Goal: Task Accomplishment & Management: Use online tool/utility

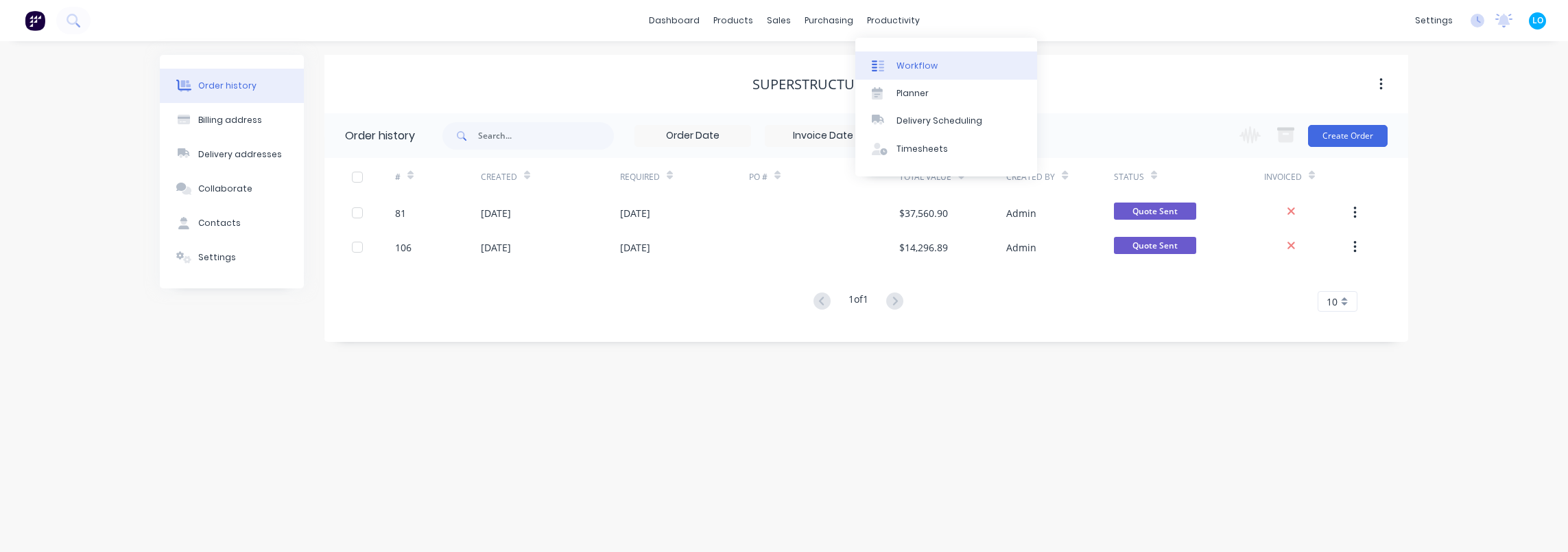
click at [900, 55] on link "Workflow" at bounding box center [946, 65] width 182 height 27
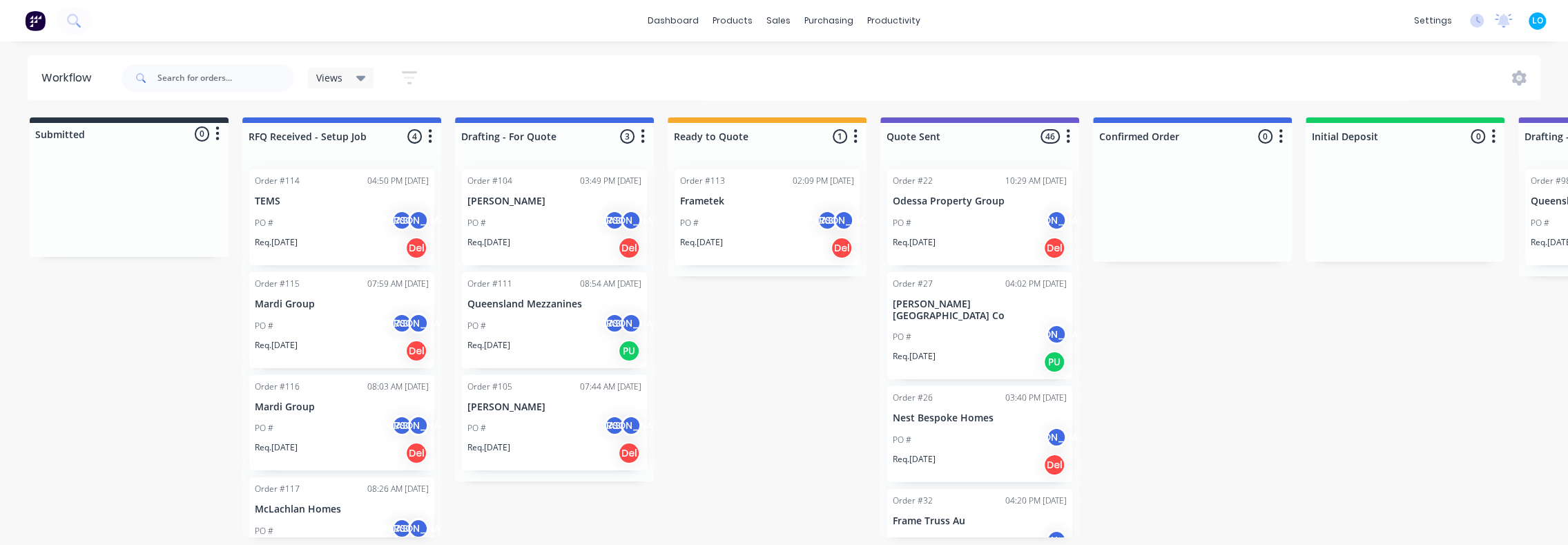
click at [751, 230] on div "PO # AS [PERSON_NAME]" at bounding box center [766, 223] width 174 height 26
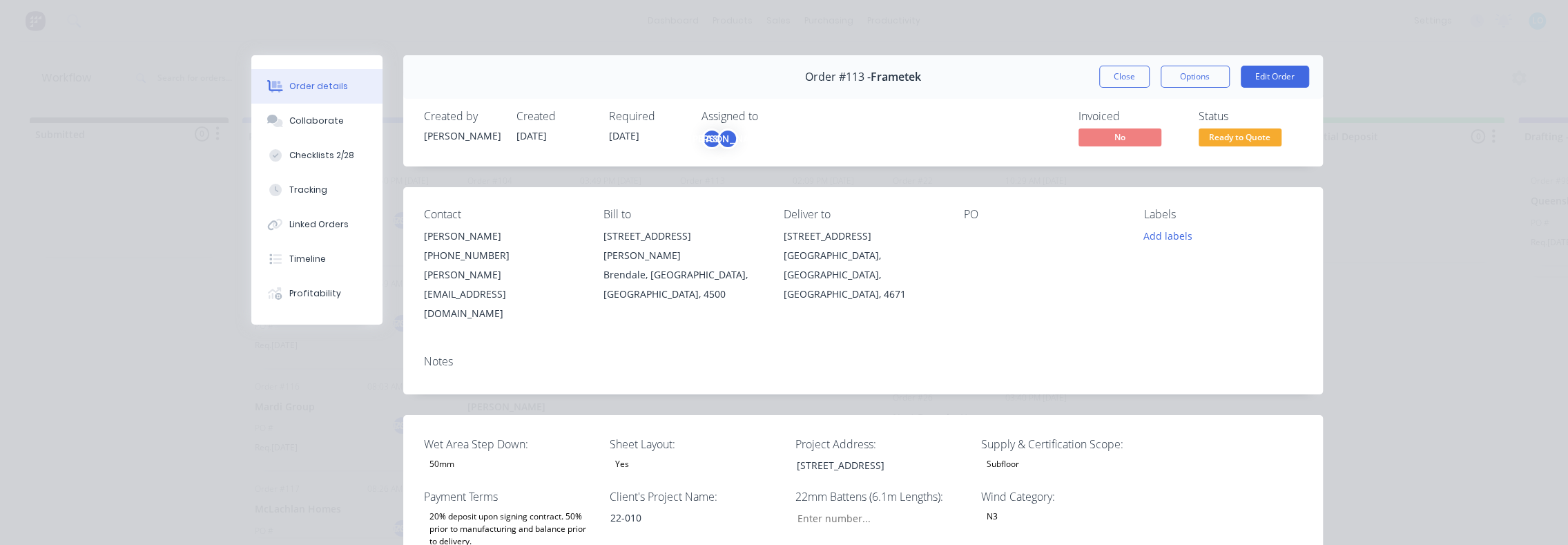
click at [840, 82] on span "Order #113 -" at bounding box center [838, 77] width 66 height 13
copy span "113"
click at [1119, 82] on button "Close" at bounding box center [1124, 77] width 50 height 22
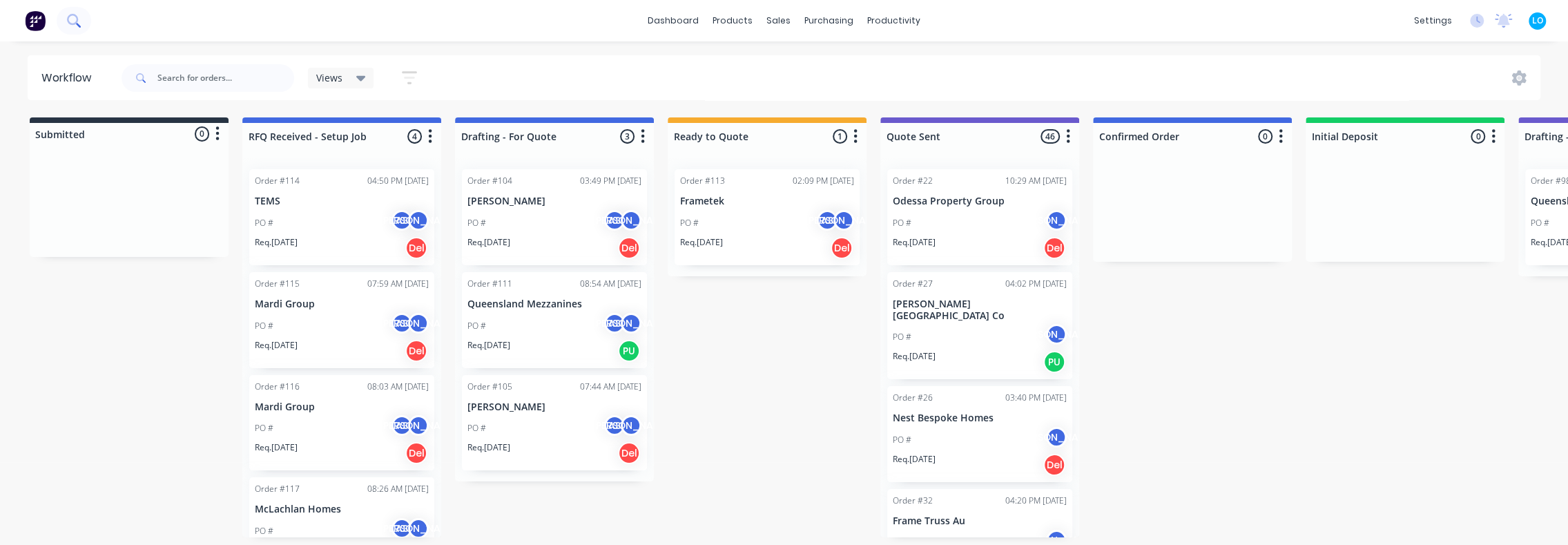
click at [70, 16] on icon at bounding box center [73, 19] width 11 height 11
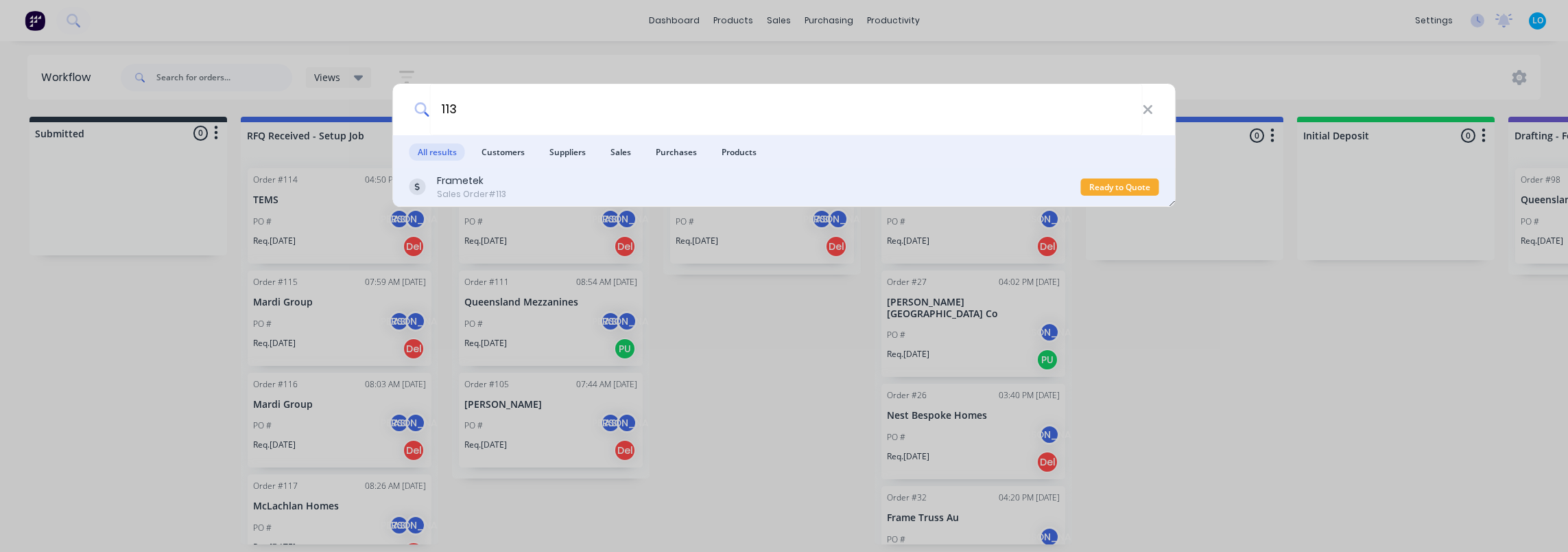
type input "113"
click at [520, 182] on div "Frametek Sales Order #113" at bounding box center [746, 186] width 672 height 27
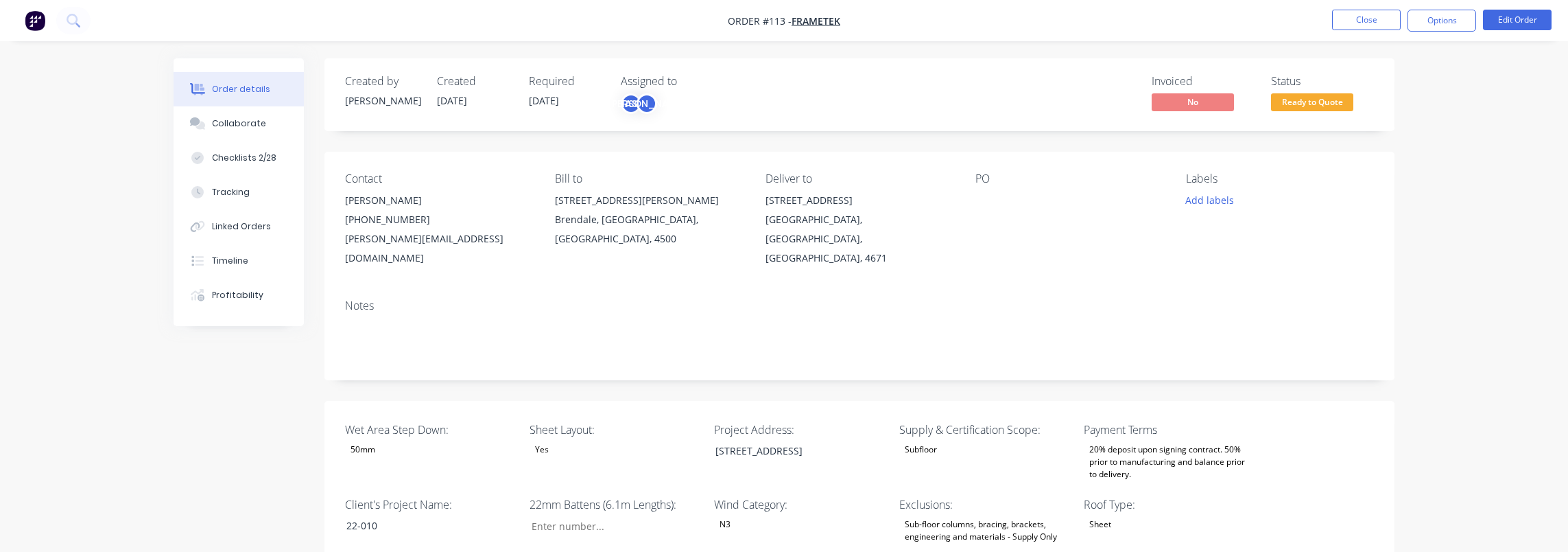
type input "328"
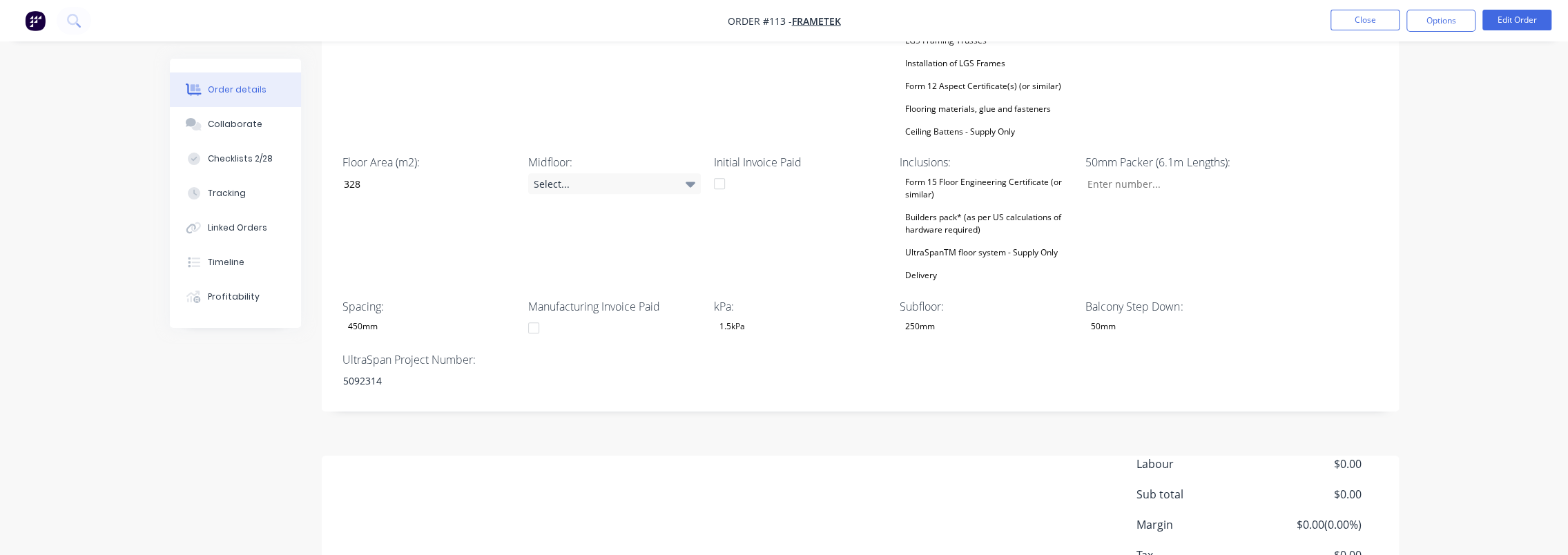
scroll to position [708, 0]
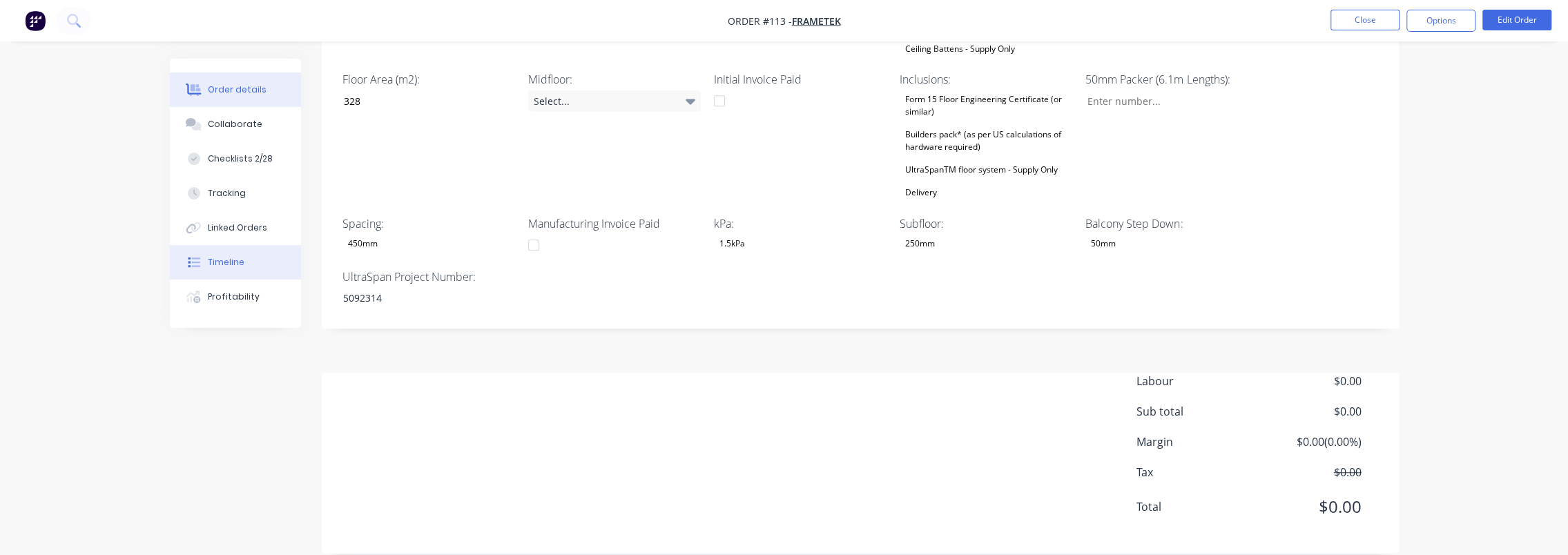
click at [226, 258] on div "Timeline" at bounding box center [226, 262] width 37 height 12
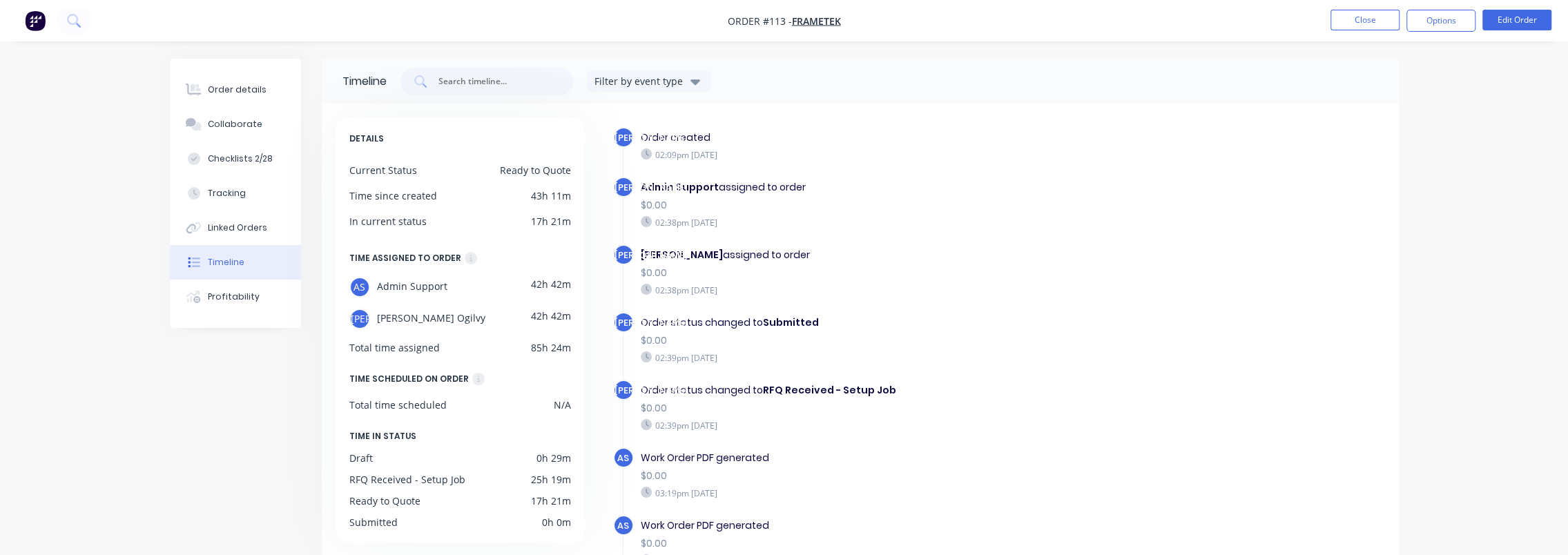
click at [32, 21] on img "button" at bounding box center [34, 21] width 21 height 21
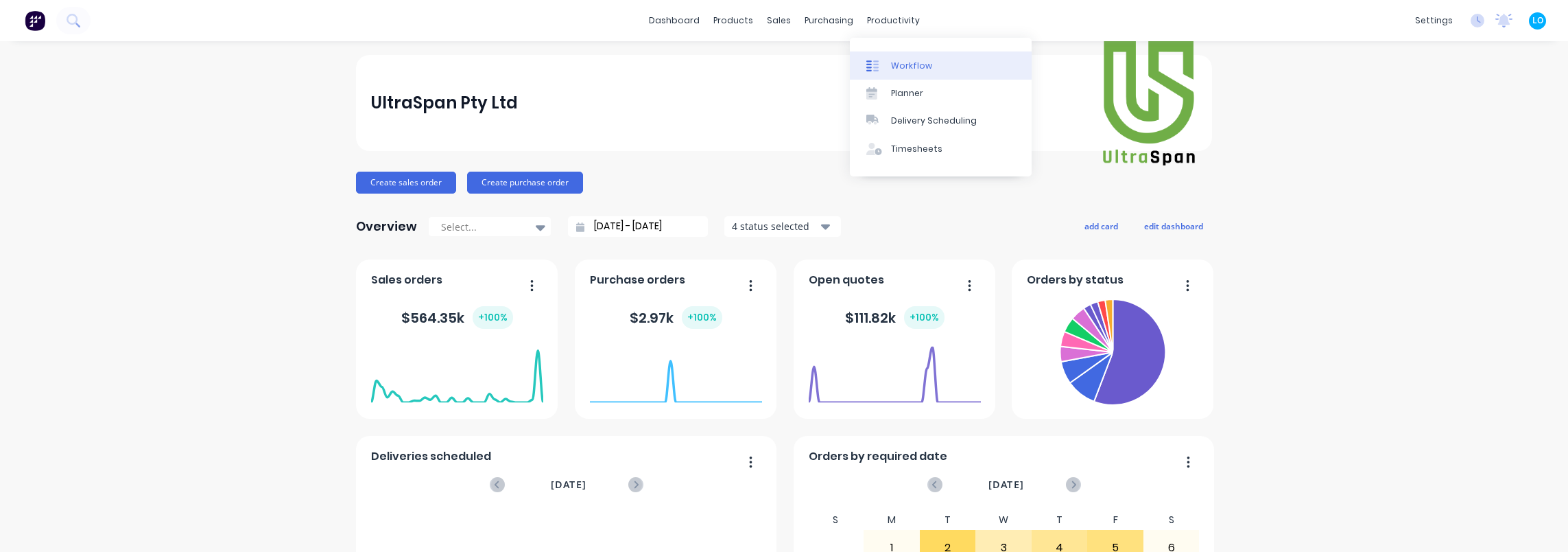
click at [909, 68] on div "Workflow" at bounding box center [911, 66] width 41 height 12
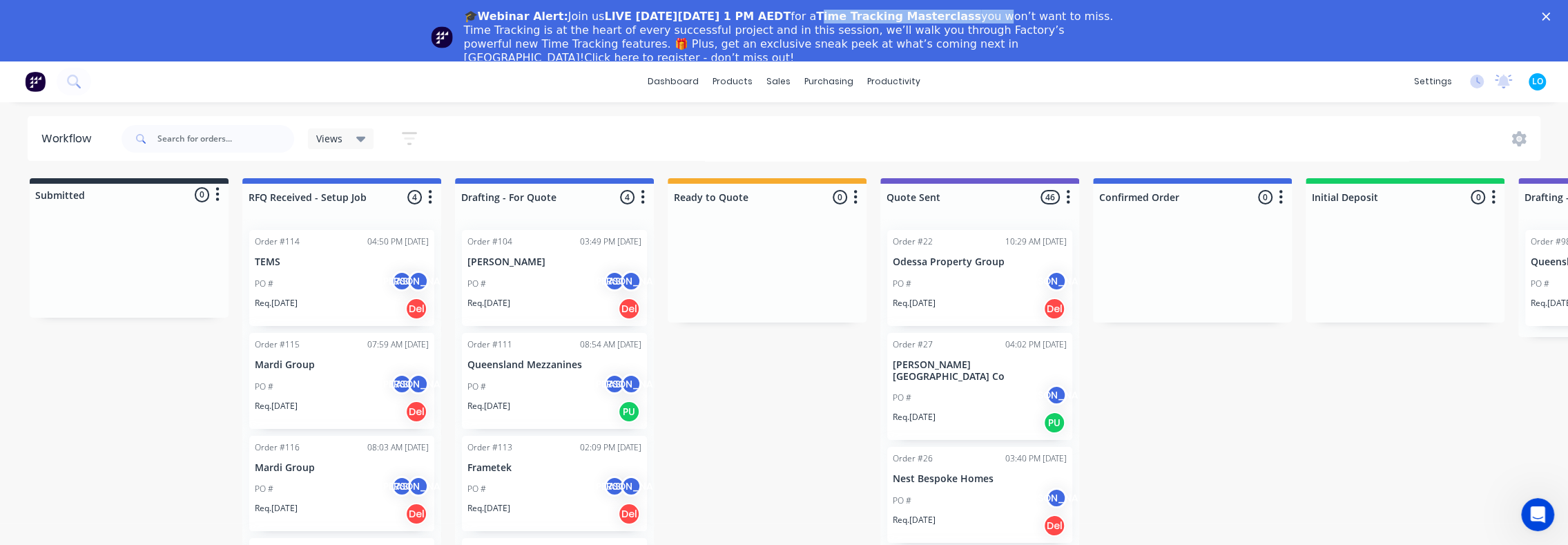
drag, startPoint x: 843, startPoint y: 16, endPoint x: 993, endPoint y: 20, distance: 150.1
click at [993, 20] on div "🎓Webinar Alert: Join us LIVE [DATE][DATE] 1 PM AEDT for a Time Tracking Masterc…" at bounding box center [790, 38] width 652 height 55
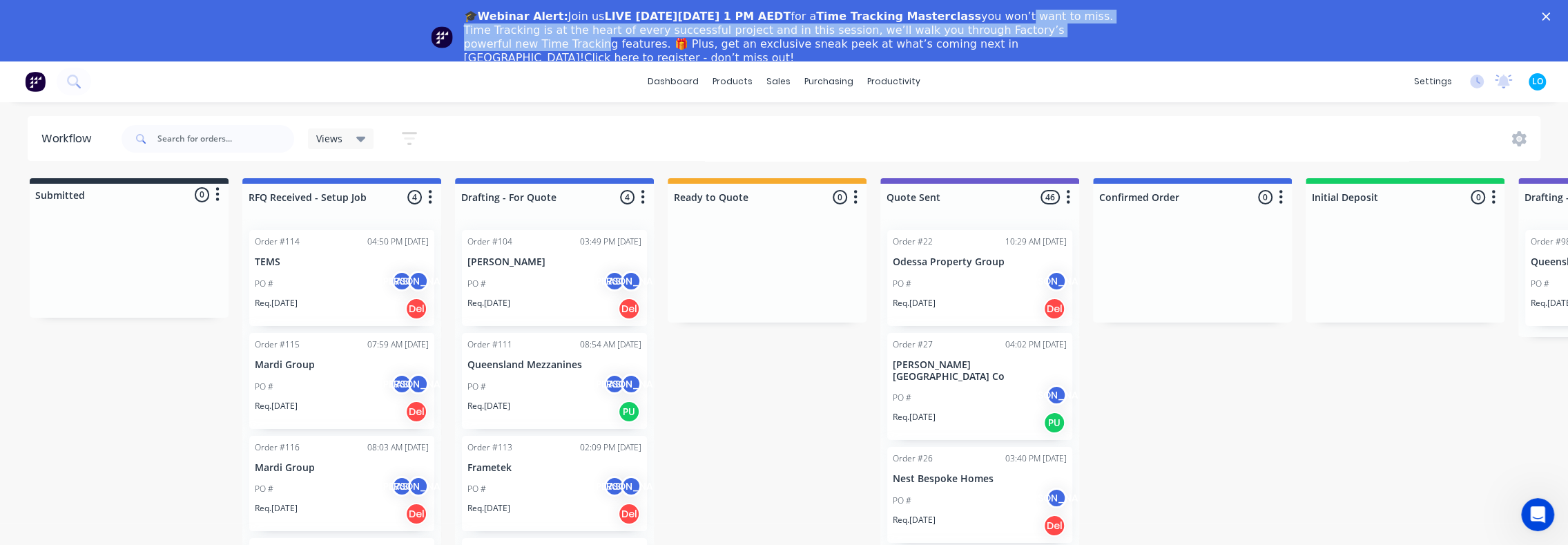
drag, startPoint x: 1017, startPoint y: 19, endPoint x: 1088, endPoint y: 24, distance: 71.2
click at [1088, 24] on div "🎓Webinar Alert: Join us LIVE [DATE][DATE] 1 PM AEDT for a Time Tracking Masterc…" at bounding box center [790, 38] width 652 height 55
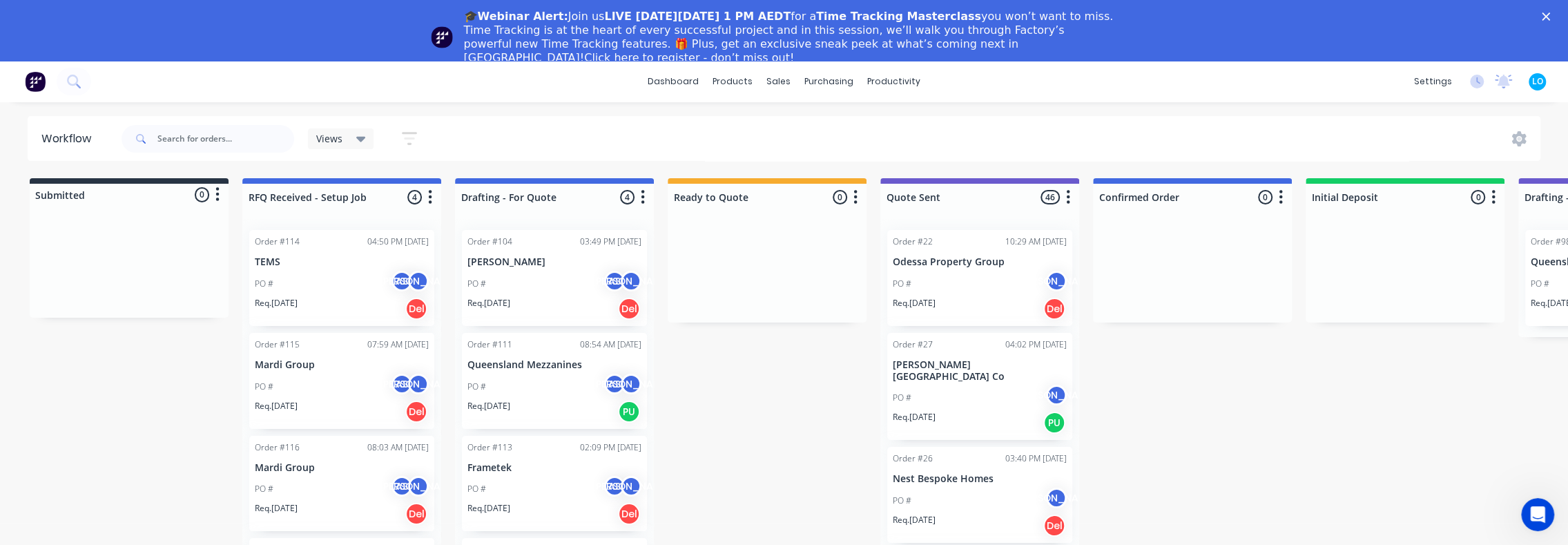
click at [672, 22] on b "LIVE [DATE][DATE] 1 PM AEDT" at bounding box center [698, 16] width 187 height 13
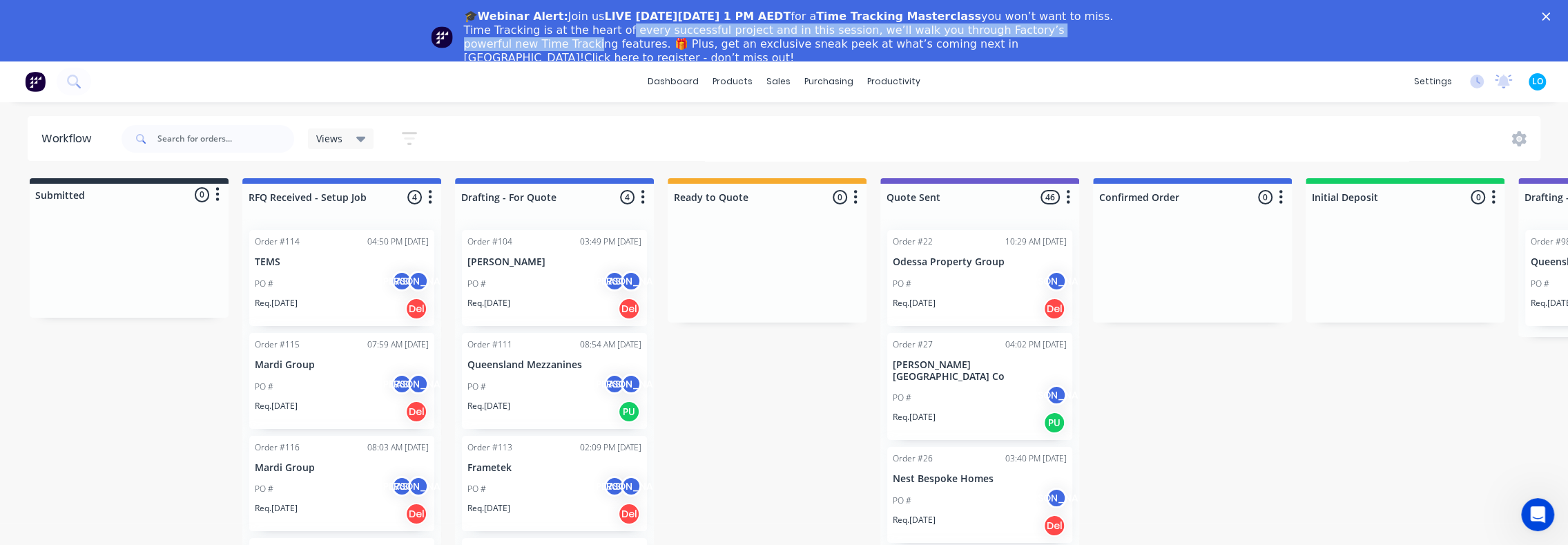
drag, startPoint x: 585, startPoint y: 31, endPoint x: 1085, endPoint y: 30, distance: 500.0
click at [1085, 30] on div "🎓Webinar Alert: Join us LIVE [DATE][DATE] 1 PM AEDT for a Time Tracking Masterc…" at bounding box center [790, 38] width 652 height 55
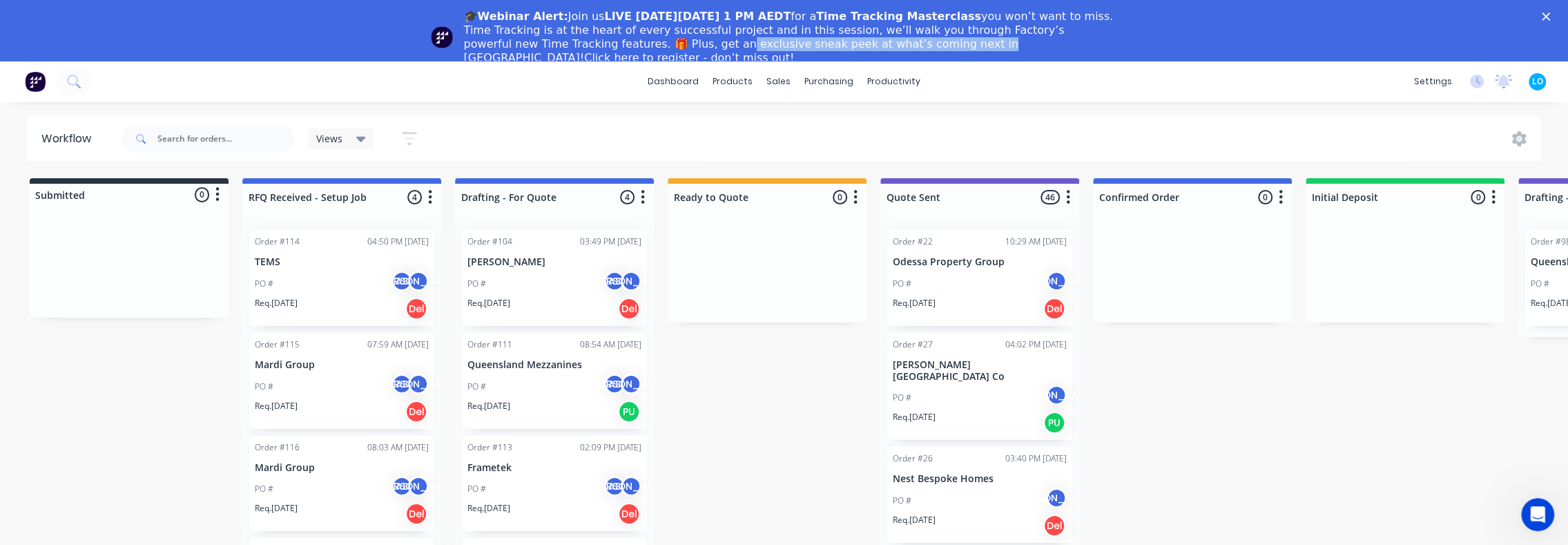
drag, startPoint x: 584, startPoint y: 42, endPoint x: 806, endPoint y: 42, distance: 222.0
click at [806, 42] on div "🎓Webinar Alert: Join us LIVE [DATE][DATE] 1 PM AEDT for a Time Tracking Masterc…" at bounding box center [790, 38] width 652 height 55
click at [952, 139] on div "Views Save new view None (Default) edit Orders edit Show/Hide statuses Show lin…" at bounding box center [829, 139] width 1422 height 41
